Goal: Find specific page/section: Find specific page/section

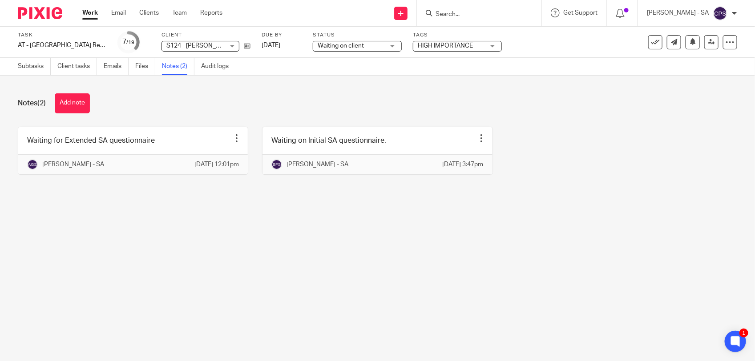
click at [464, 16] on input "Search" at bounding box center [475, 15] width 80 height 8
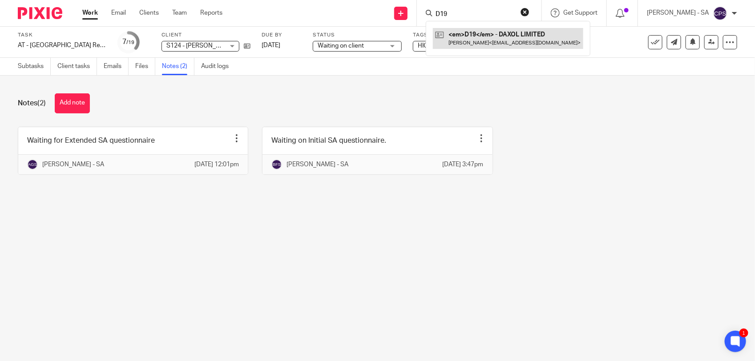
type input "D19"
click at [501, 46] on link at bounding box center [508, 38] width 150 height 20
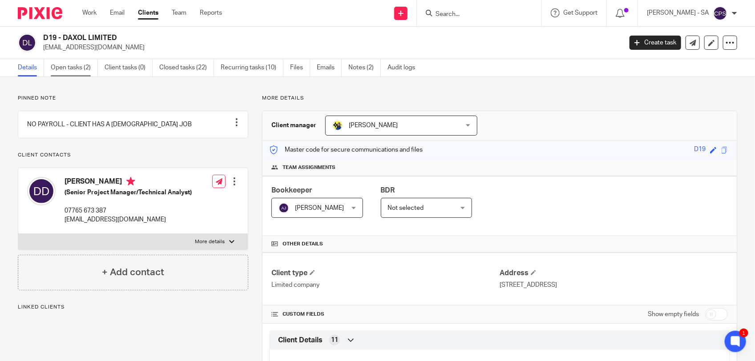
click at [70, 67] on link "Open tasks (2)" at bounding box center [74, 67] width 47 height 17
